Goal: Transaction & Acquisition: Book appointment/travel/reservation

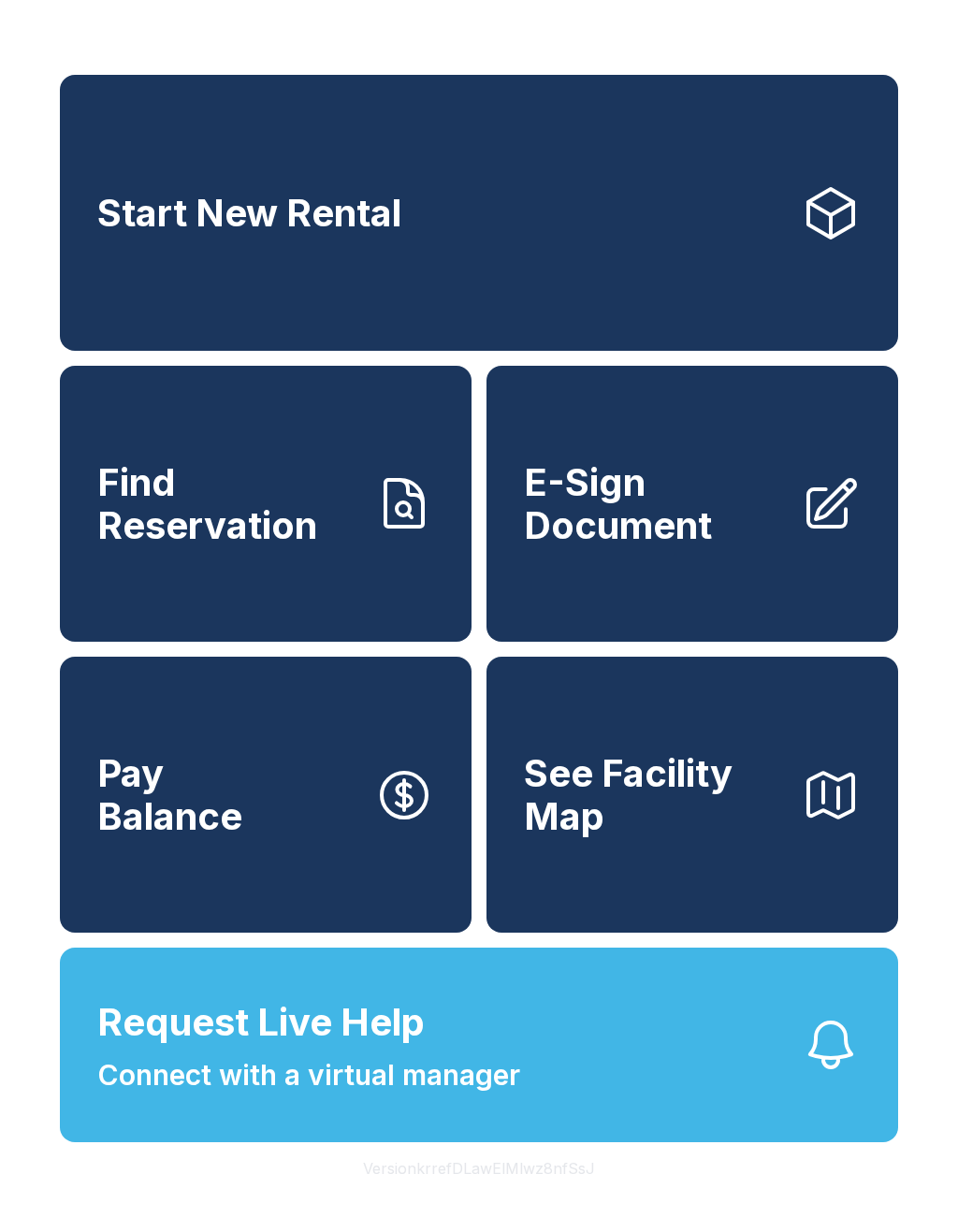
click at [561, 235] on link "Start New Rental" at bounding box center [479, 212] width 838 height 276
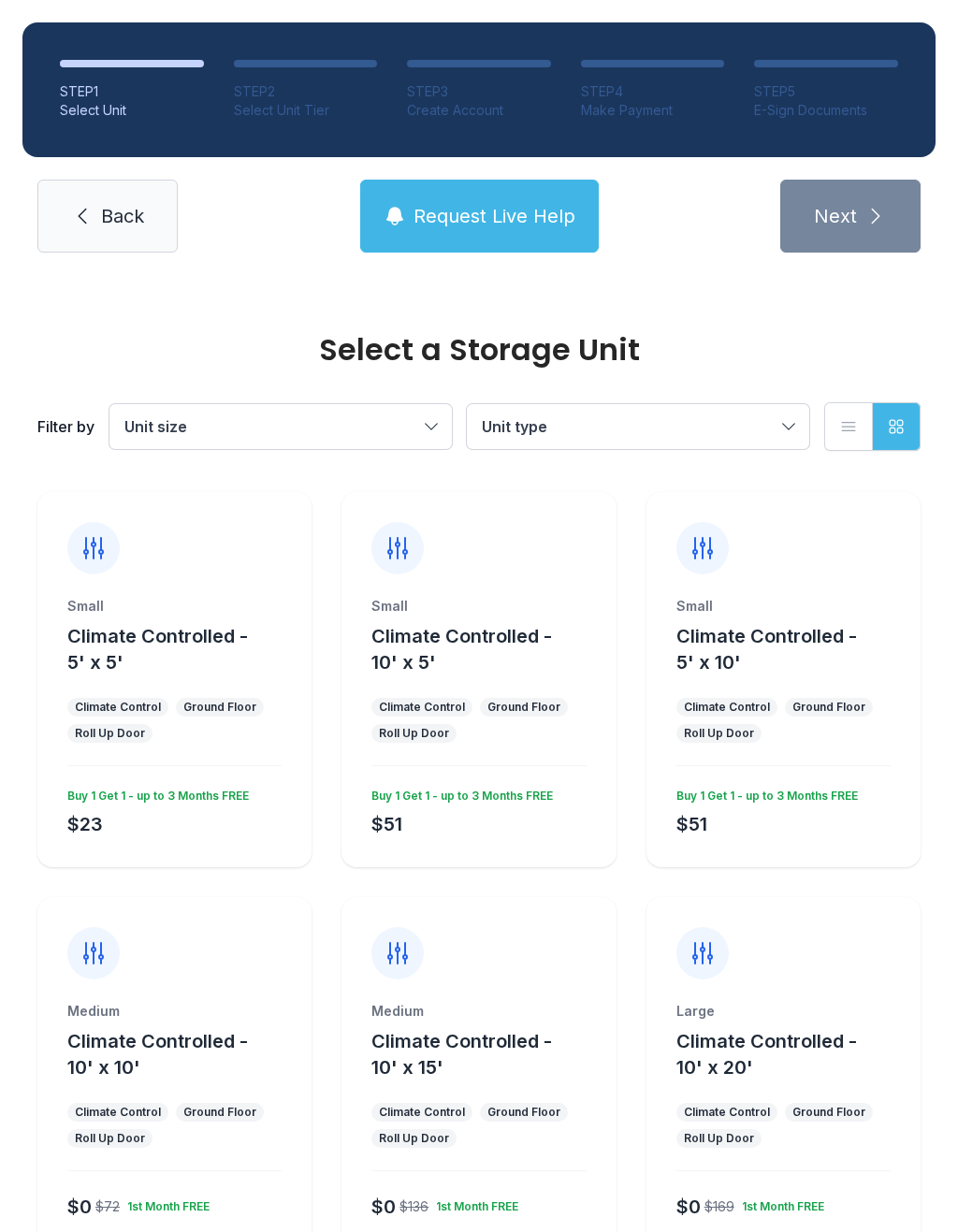
click at [203, 639] on span "Climate Controlled - 5' x 5'" at bounding box center [157, 649] width 181 height 49
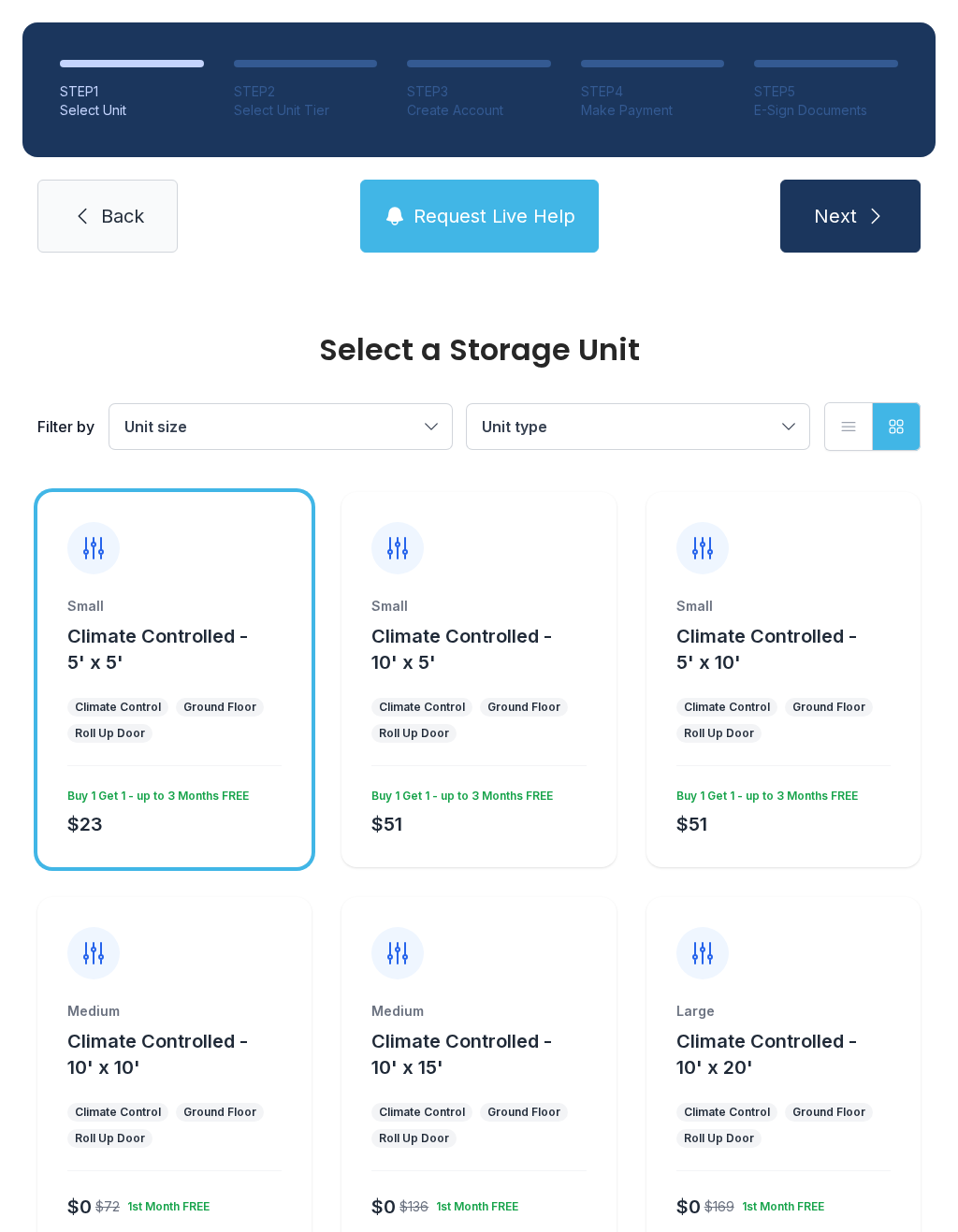
click at [848, 172] on div "STEP 1 Select Unit STEP 2 Select Unit Tier STEP 3 Create Account STEP 4 Make Pa…" at bounding box center [479, 138] width 958 height 275
click at [829, 206] on span "Next" at bounding box center [836, 216] width 43 height 26
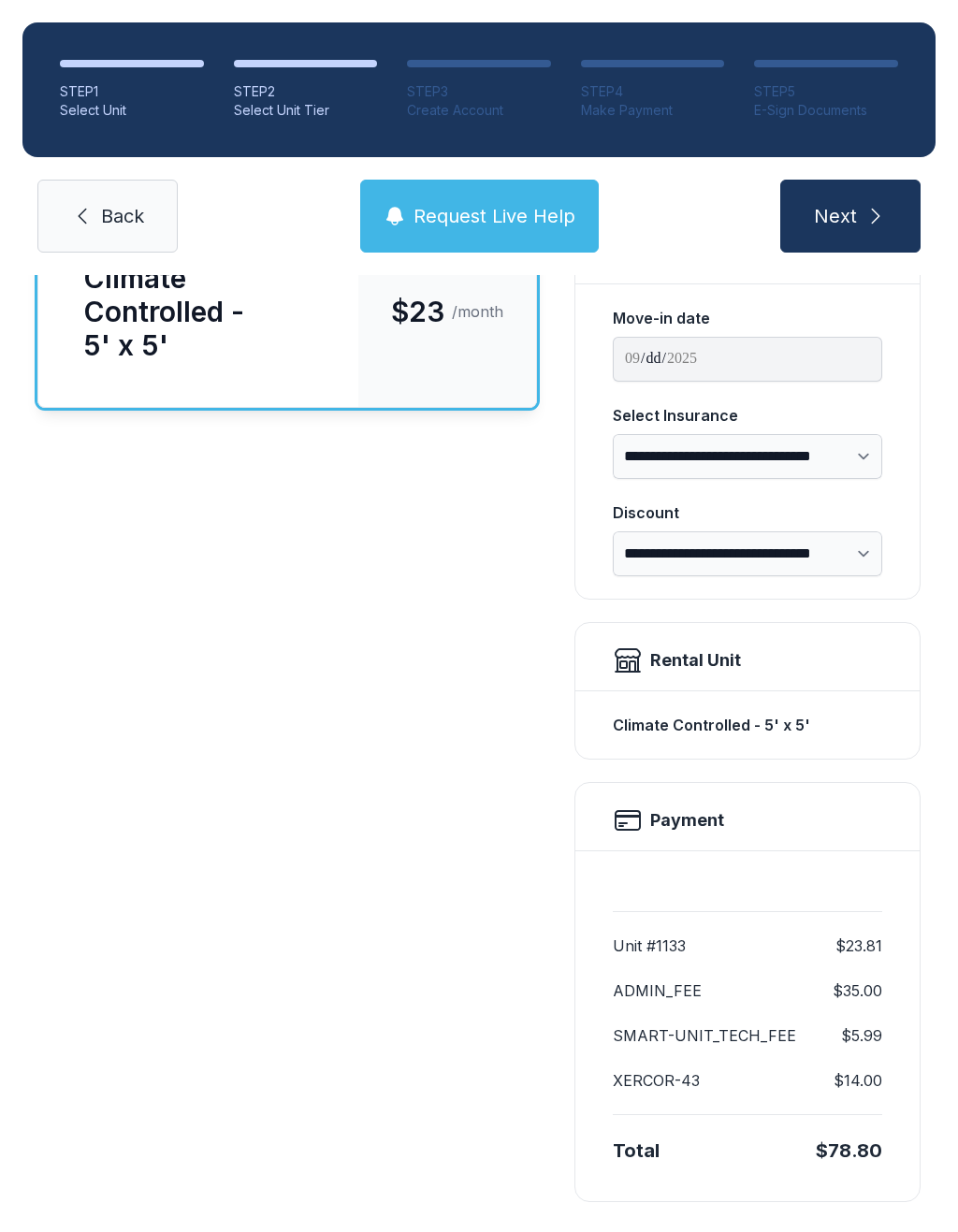
scroll to position [186, 0]
click at [833, 214] on span "Next" at bounding box center [836, 216] width 43 height 26
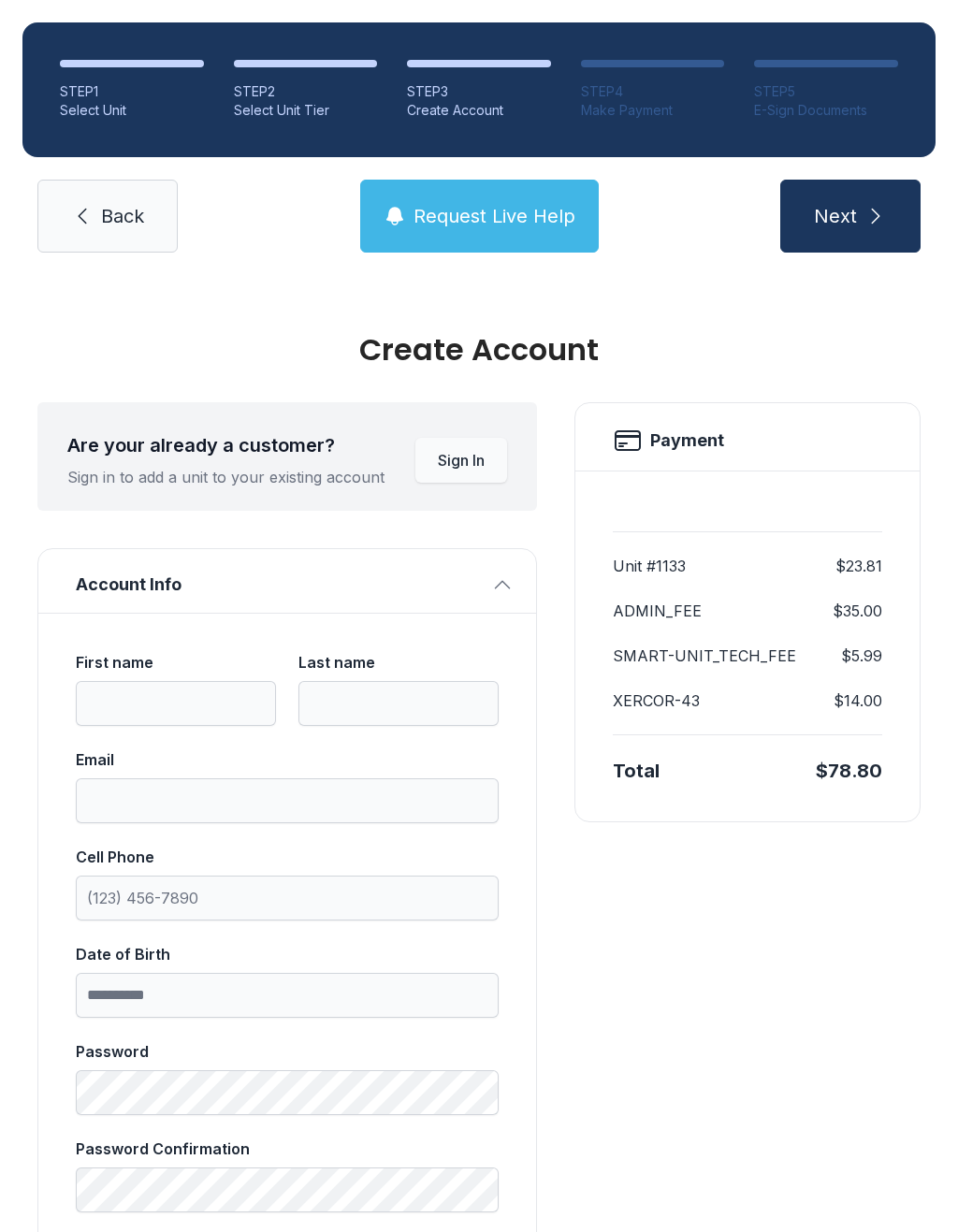
click at [842, 187] on button "Next" at bounding box center [850, 216] width 140 height 73
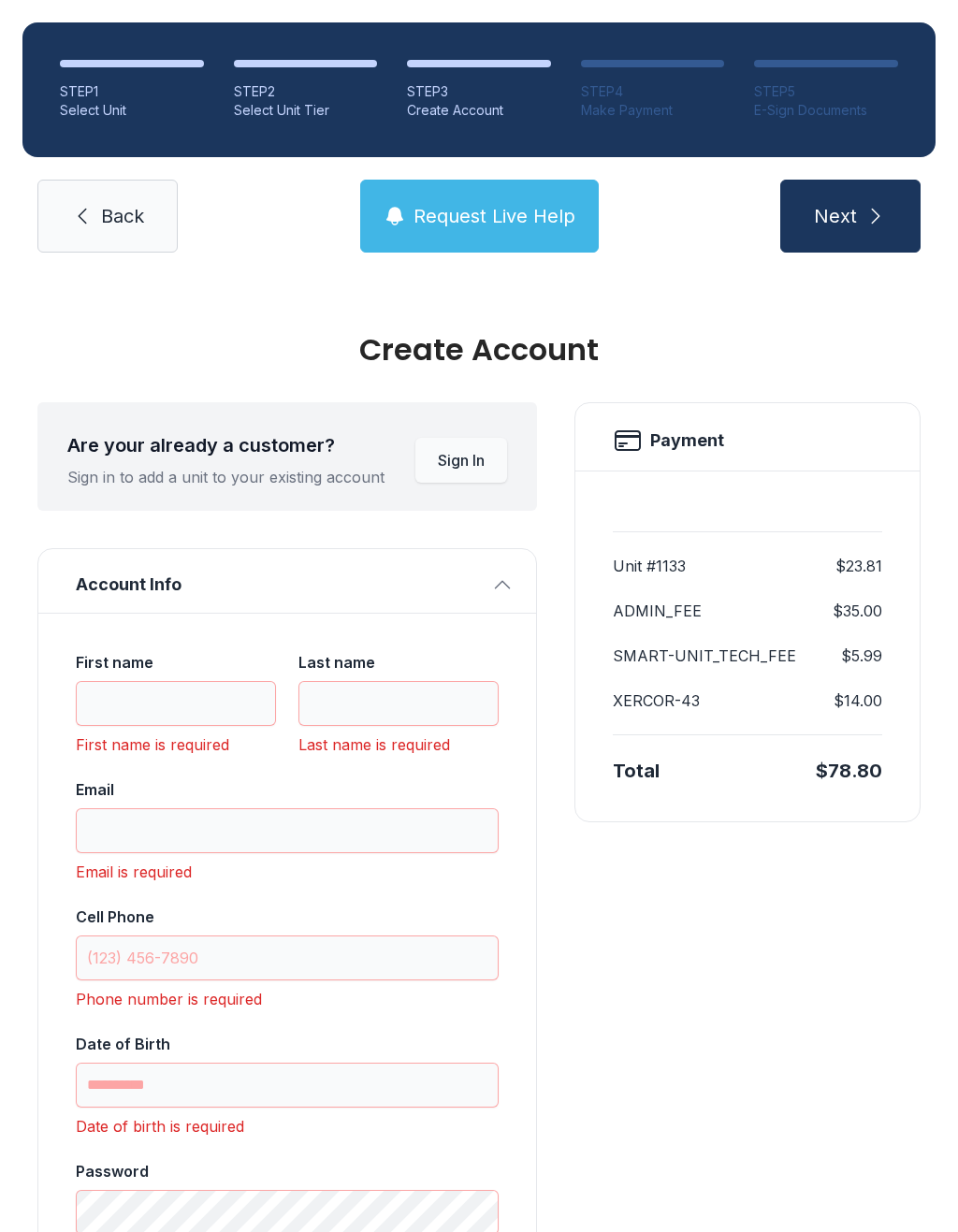
click at [177, 662] on div "First name" at bounding box center [175, 662] width 200 height 23
click at [177, 681] on input "First name" at bounding box center [175, 704] width 200 height 45
type input "*****"
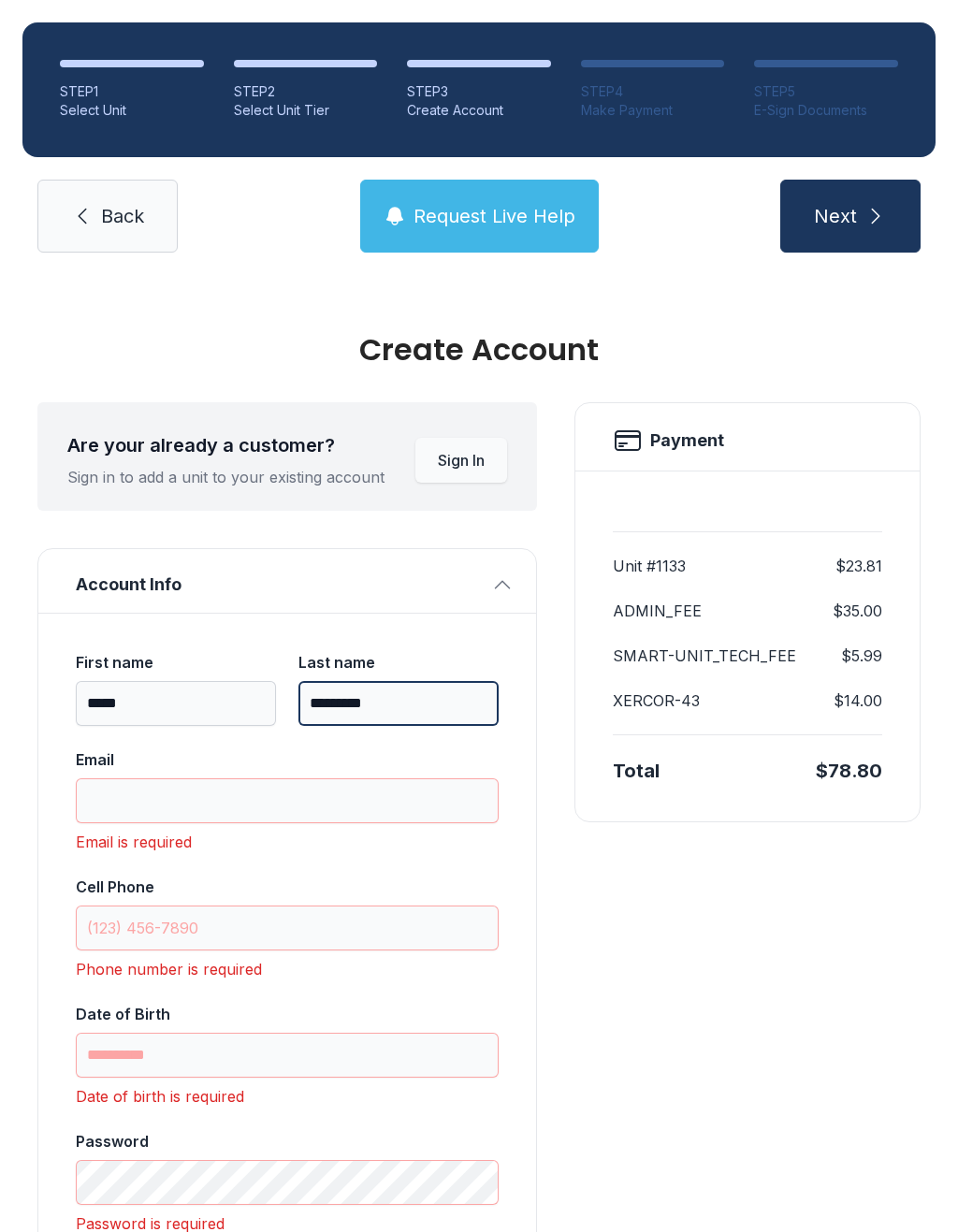
type input "*********"
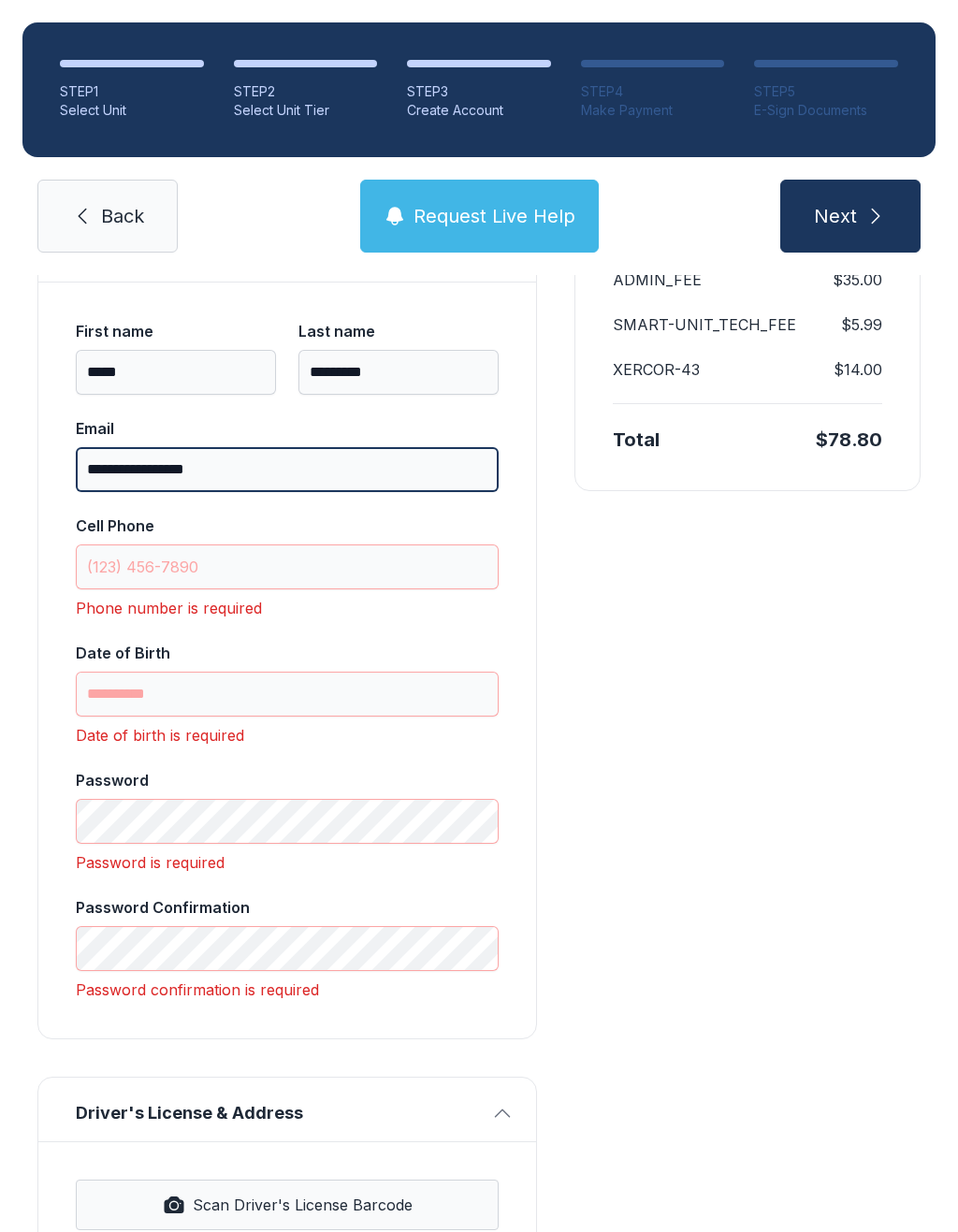
scroll to position [332, 0]
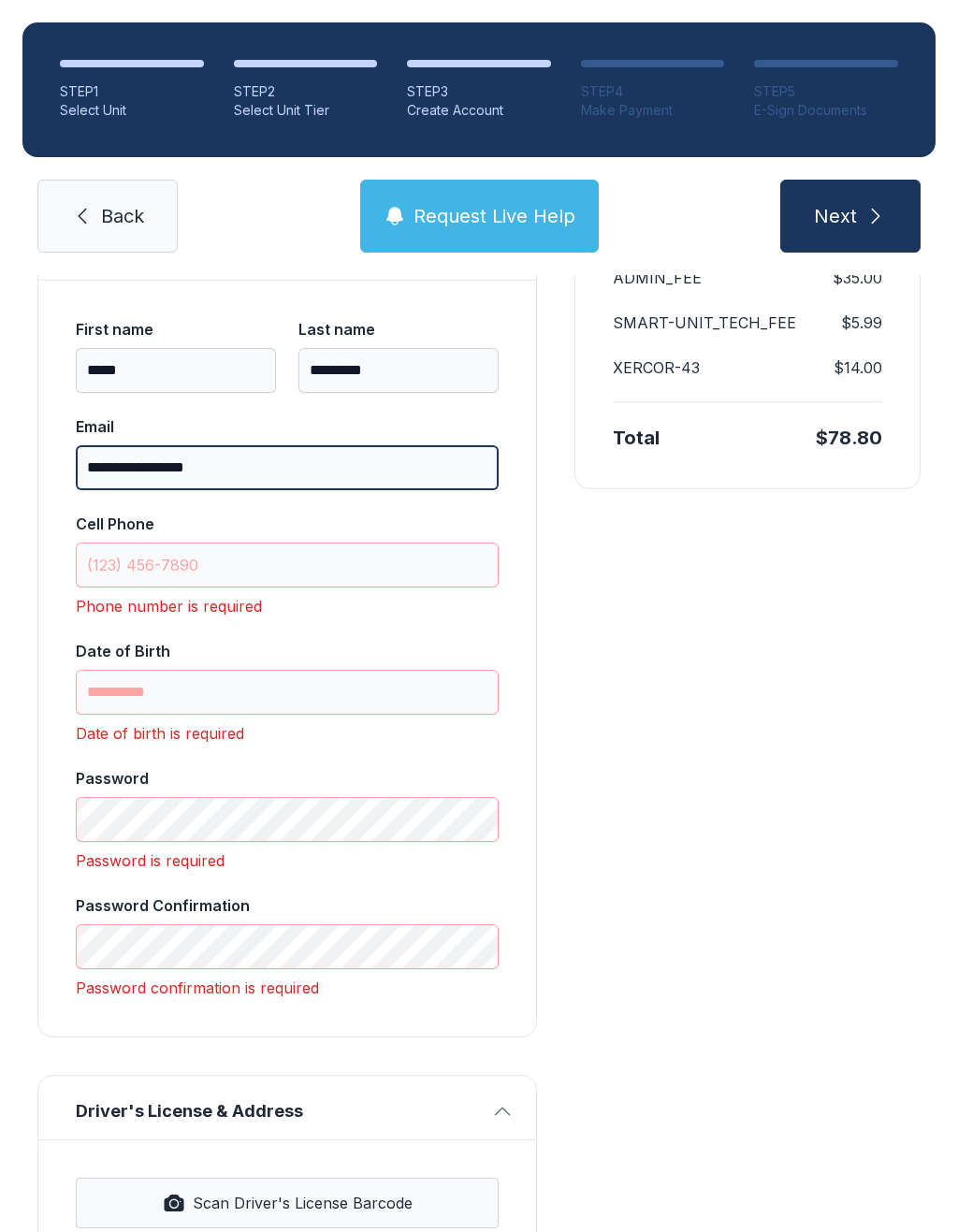
type input "**********"
click at [147, 562] on input "Cell Phone" at bounding box center [286, 565] width 423 height 45
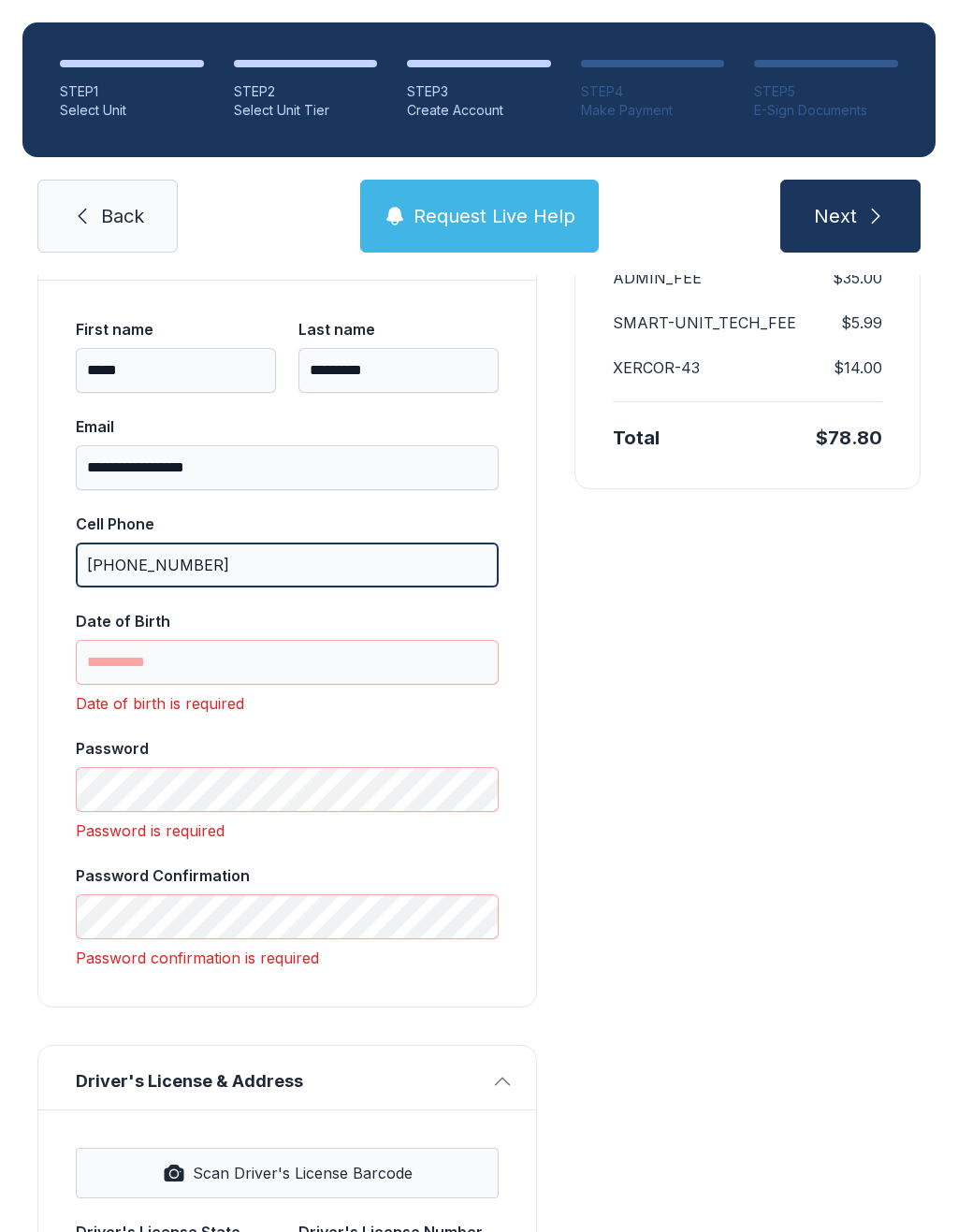
type input "[PHONE_NUMBER]"
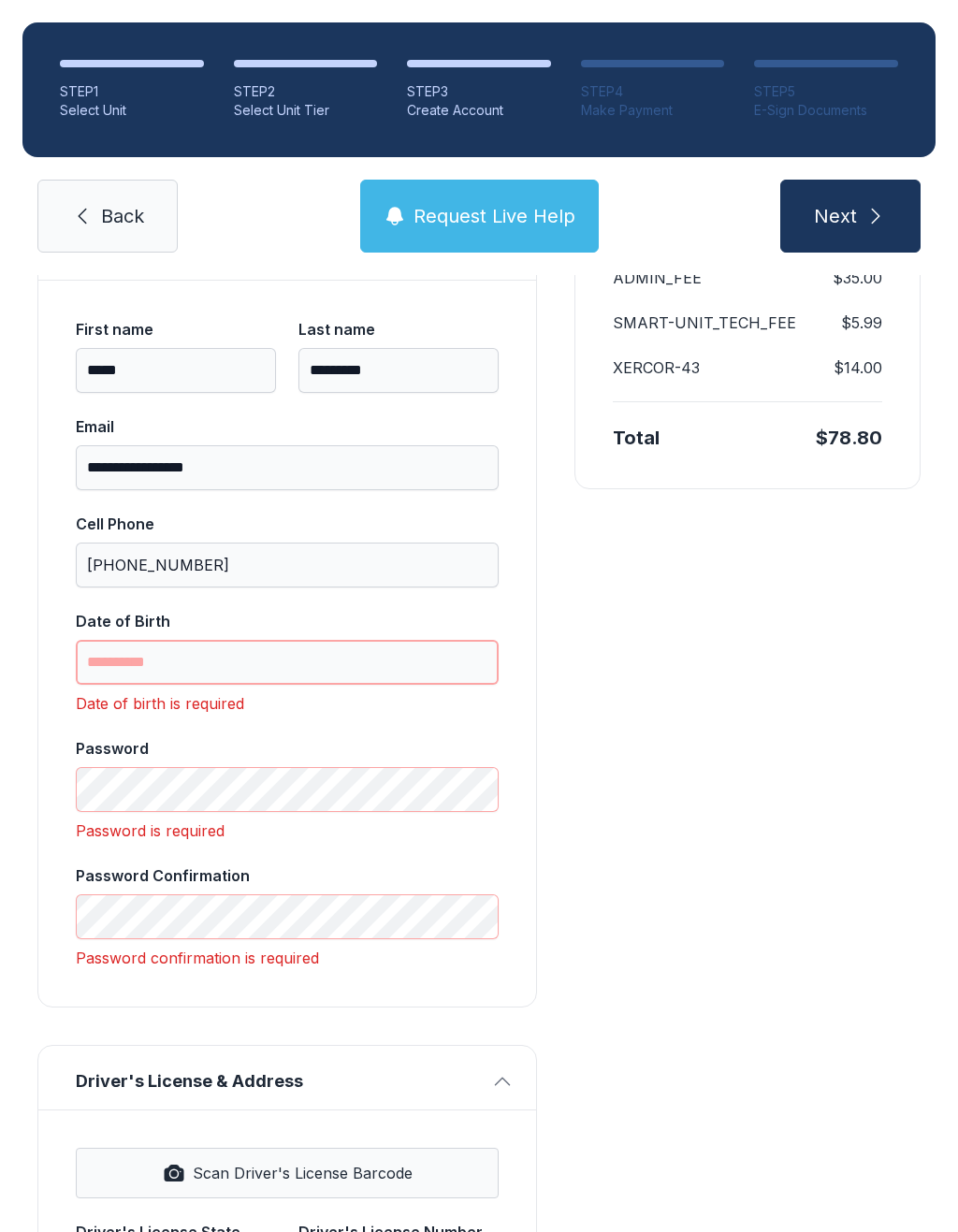
click at [140, 667] on input "Date of Birth" at bounding box center [286, 662] width 423 height 45
type input "*********"
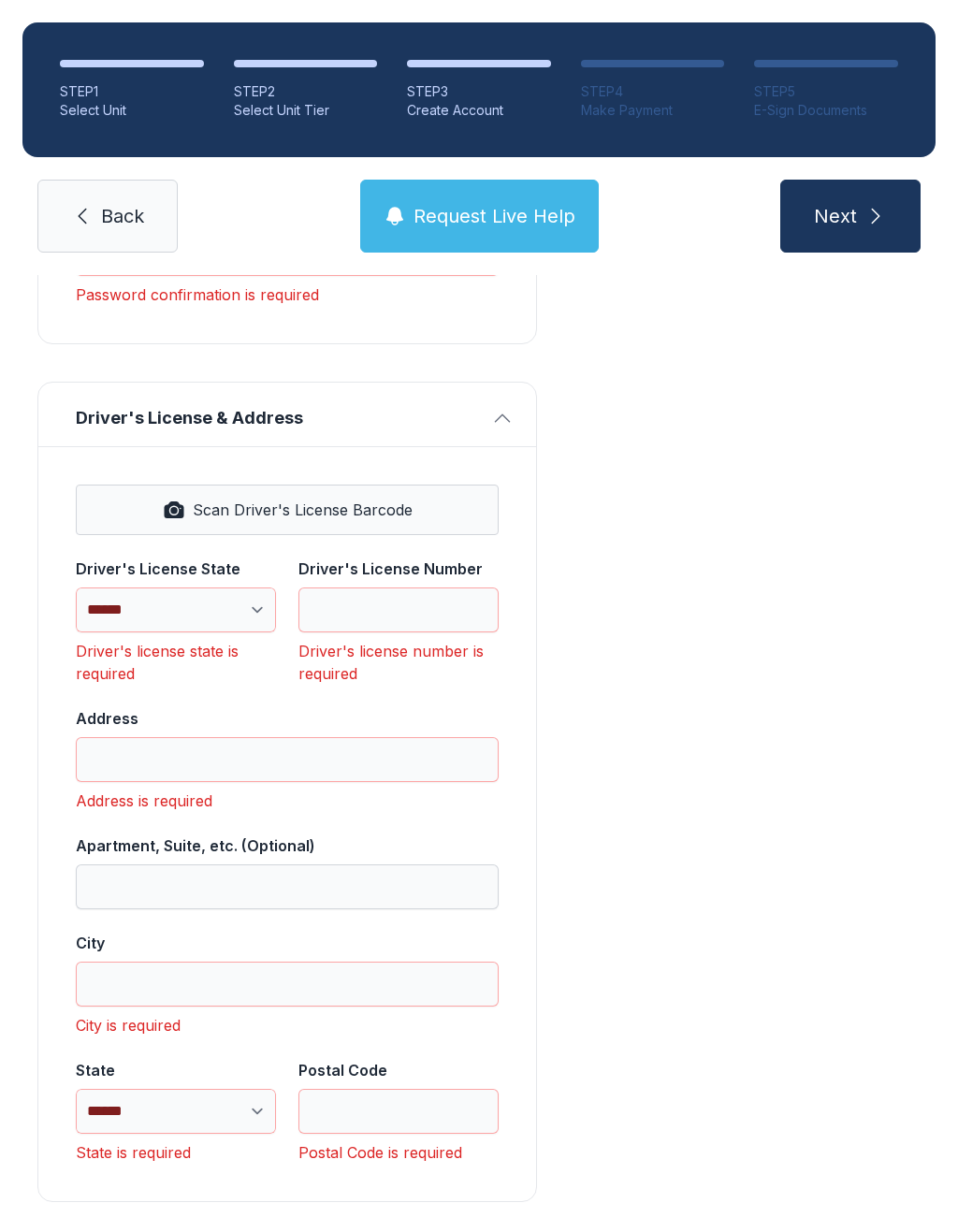
scroll to position [965, 0]
click at [838, 202] on button "Next" at bounding box center [850, 216] width 140 height 73
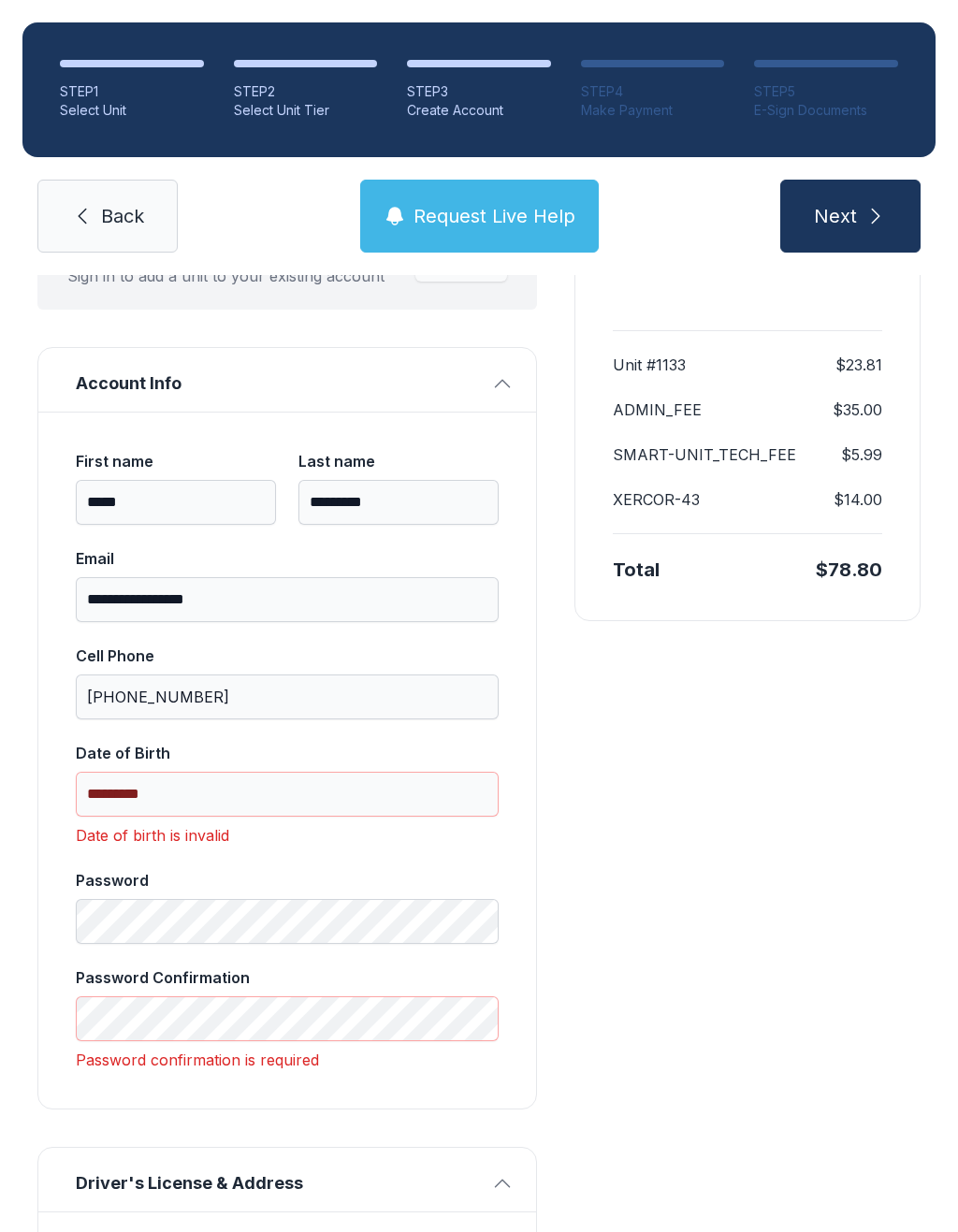
scroll to position [474, 0]
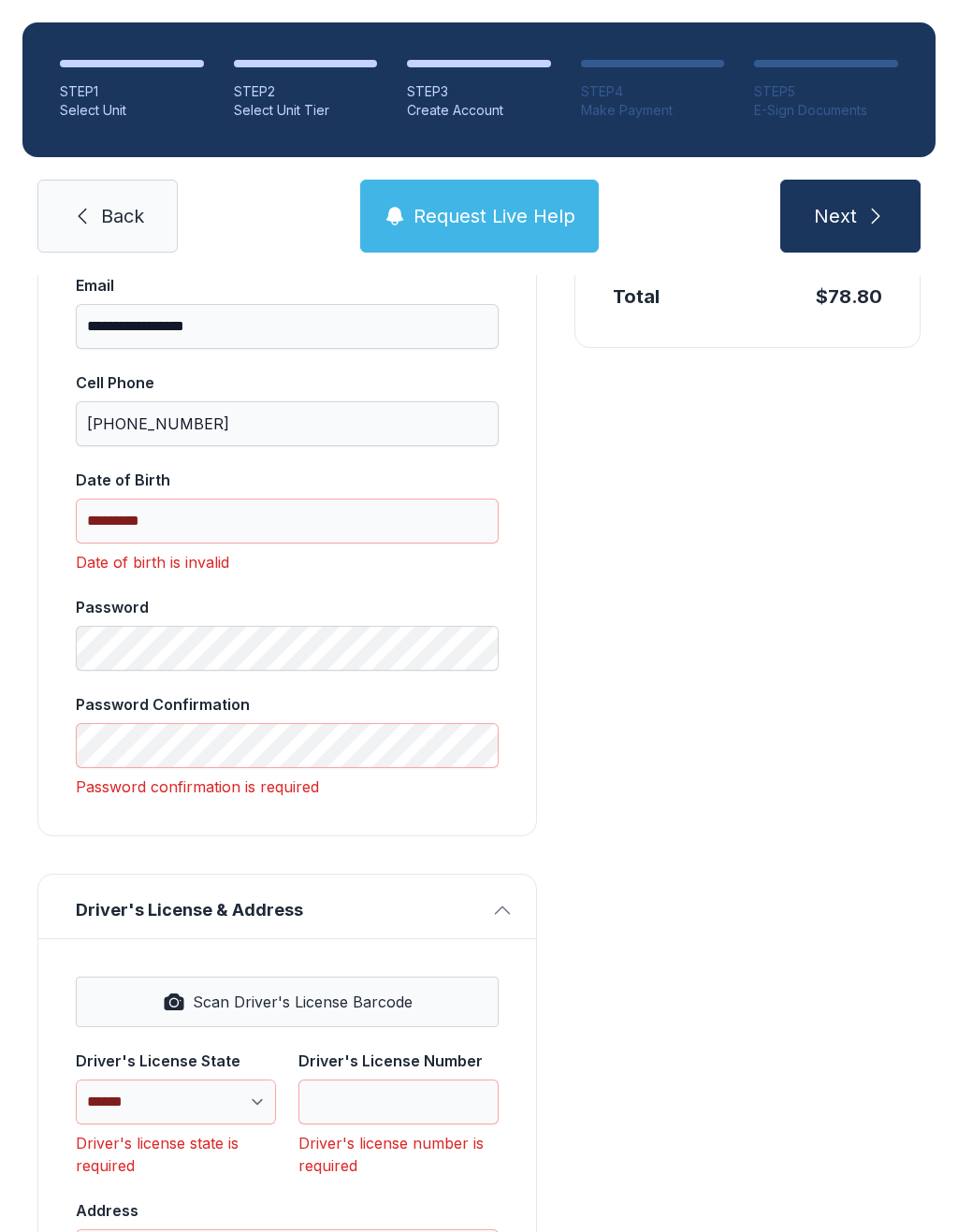
click at [136, 202] on link "Back" at bounding box center [107, 216] width 140 height 73
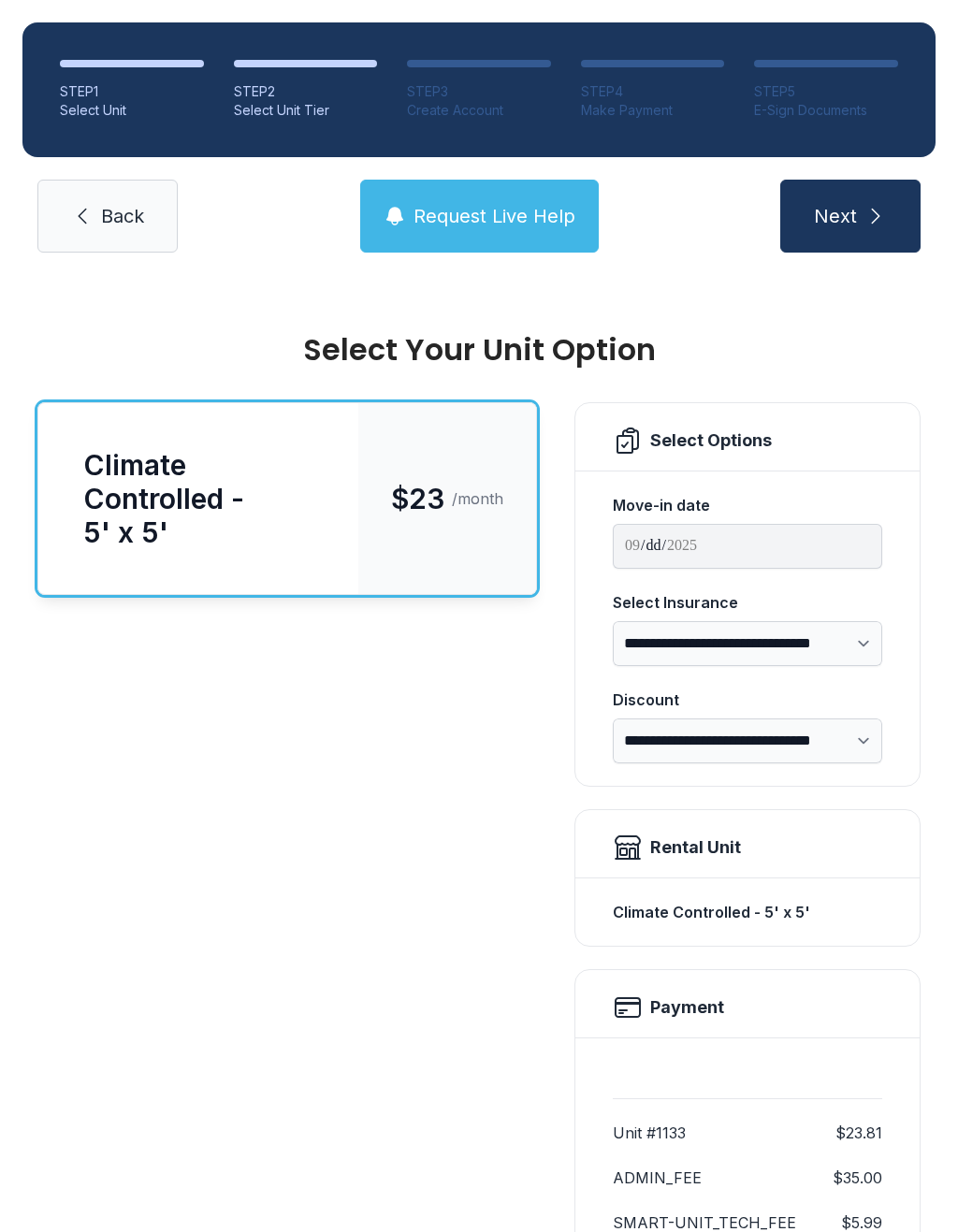
click at [108, 167] on div "STEP 1 Select Unit STEP 2 Select Unit Tier STEP 3 Create Account STEP 4 Make Pa…" at bounding box center [479, 138] width 958 height 275
click at [125, 229] on link "Back" at bounding box center [107, 216] width 140 height 73
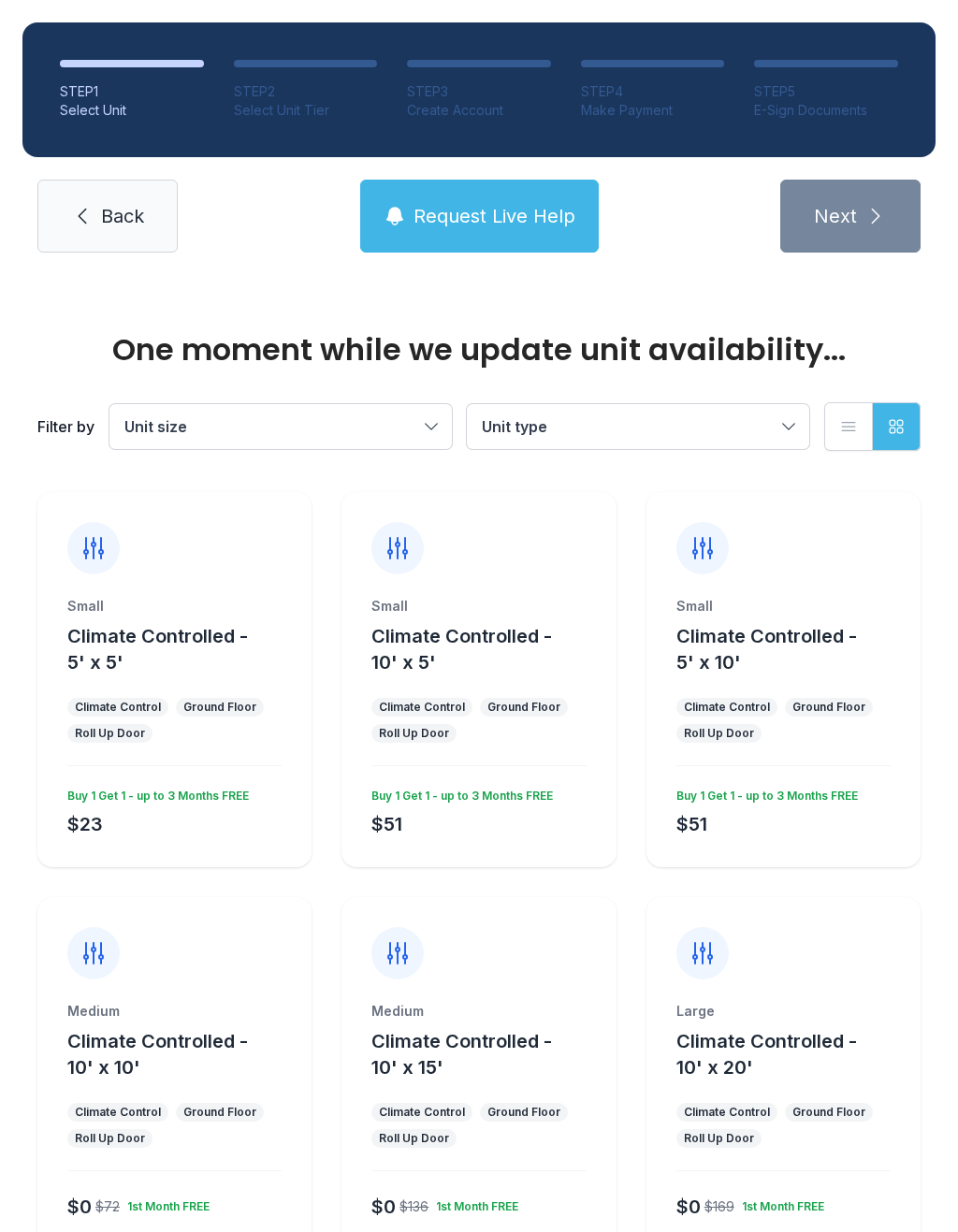
click at [83, 211] on icon at bounding box center [82, 216] width 8 height 16
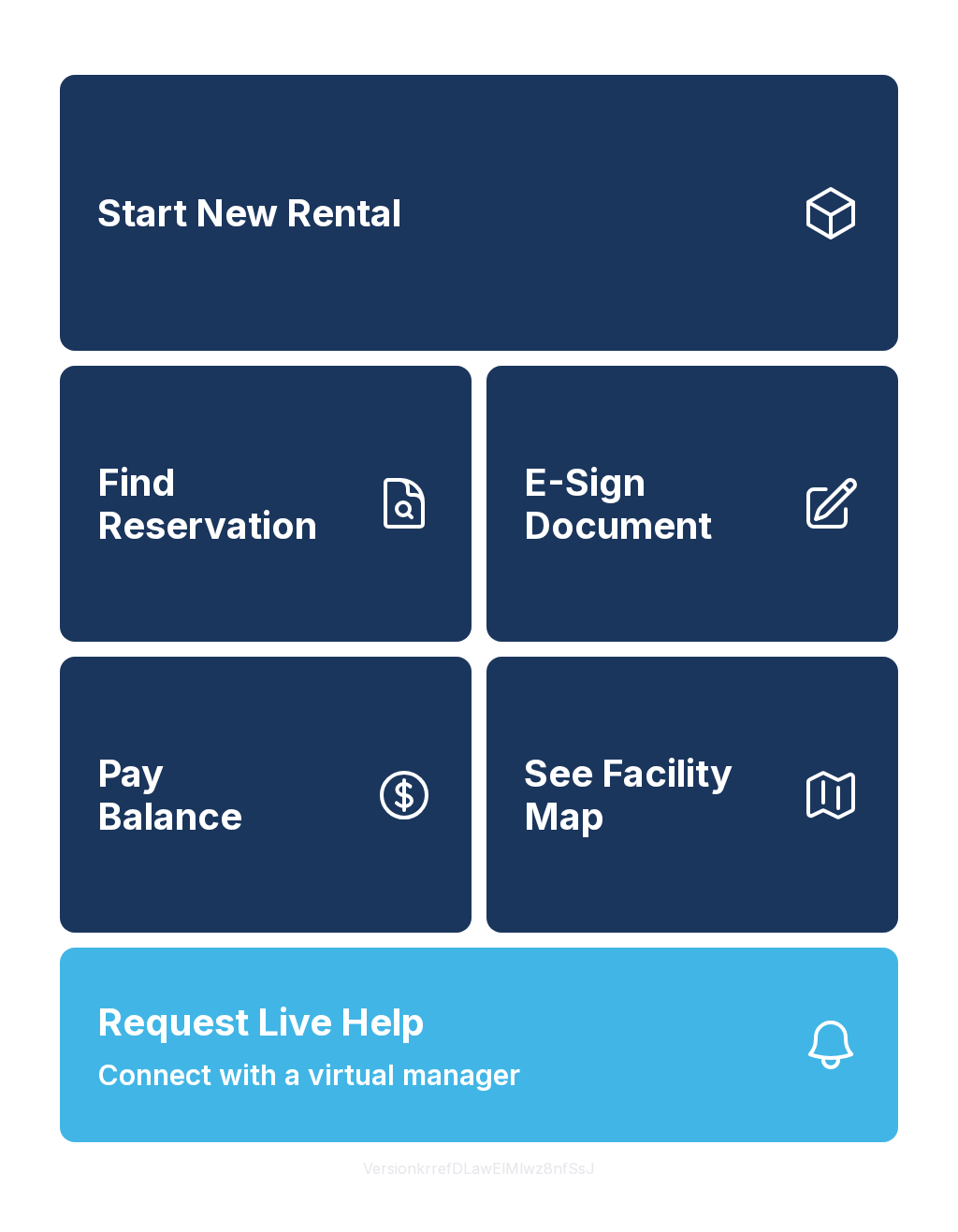
click at [837, 19] on div "Start New Rental Find Reservation E-Sign Document Pay Balance See Facility Map …" at bounding box center [479, 616] width 958 height 1232
